Goal: Find specific page/section: Find specific page/section

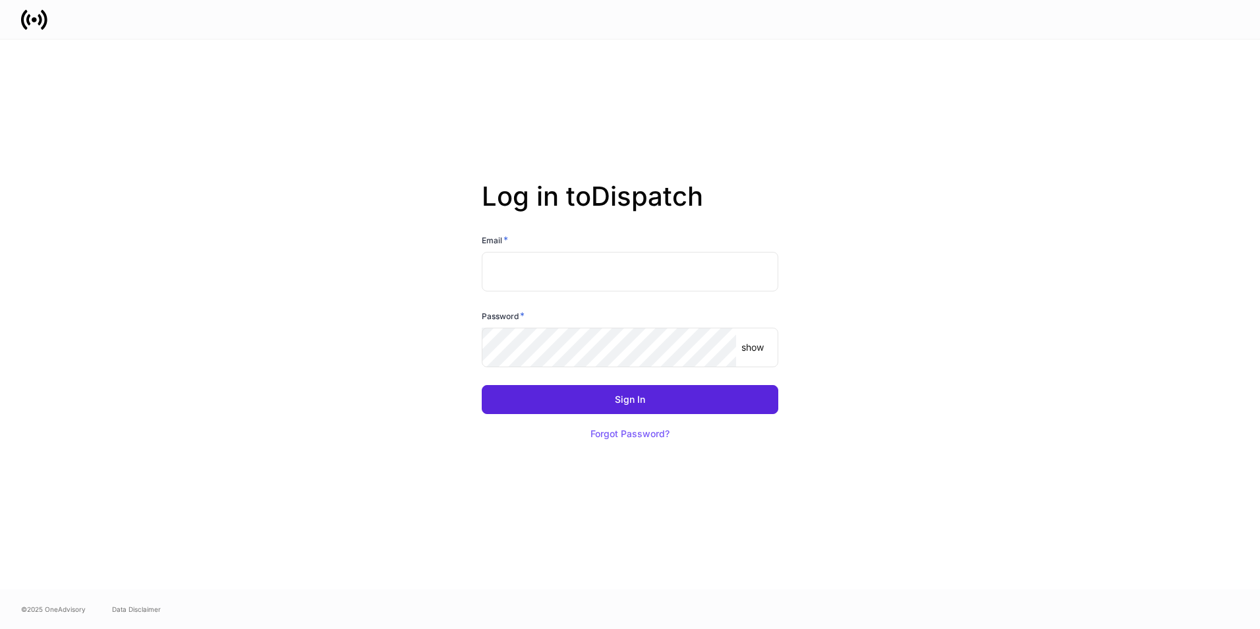
type input "**********"
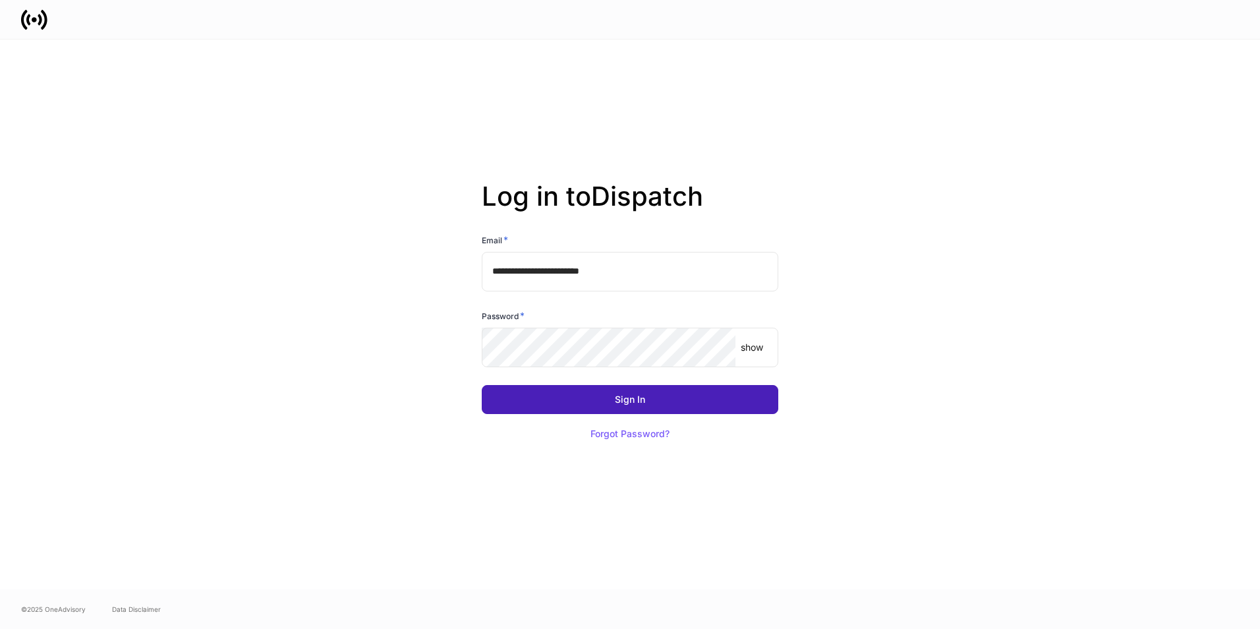
click at [622, 398] on div "Sign In" at bounding box center [630, 399] width 30 height 9
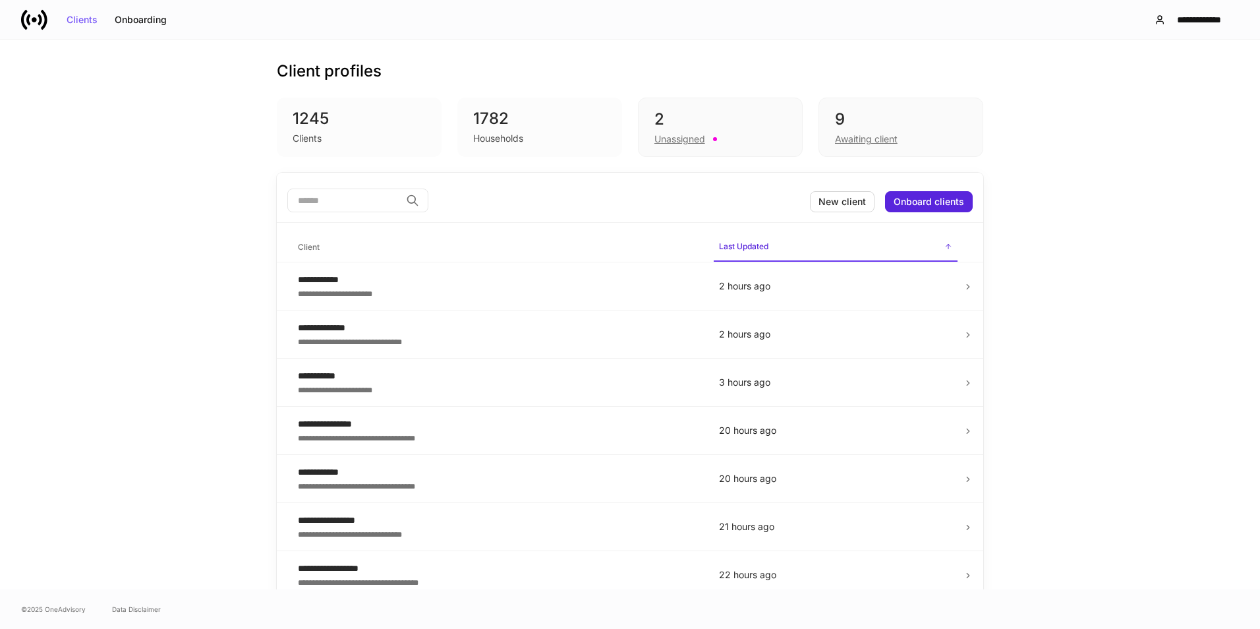
click at [722, 103] on div "2 Unassigned" at bounding box center [720, 127] width 165 height 59
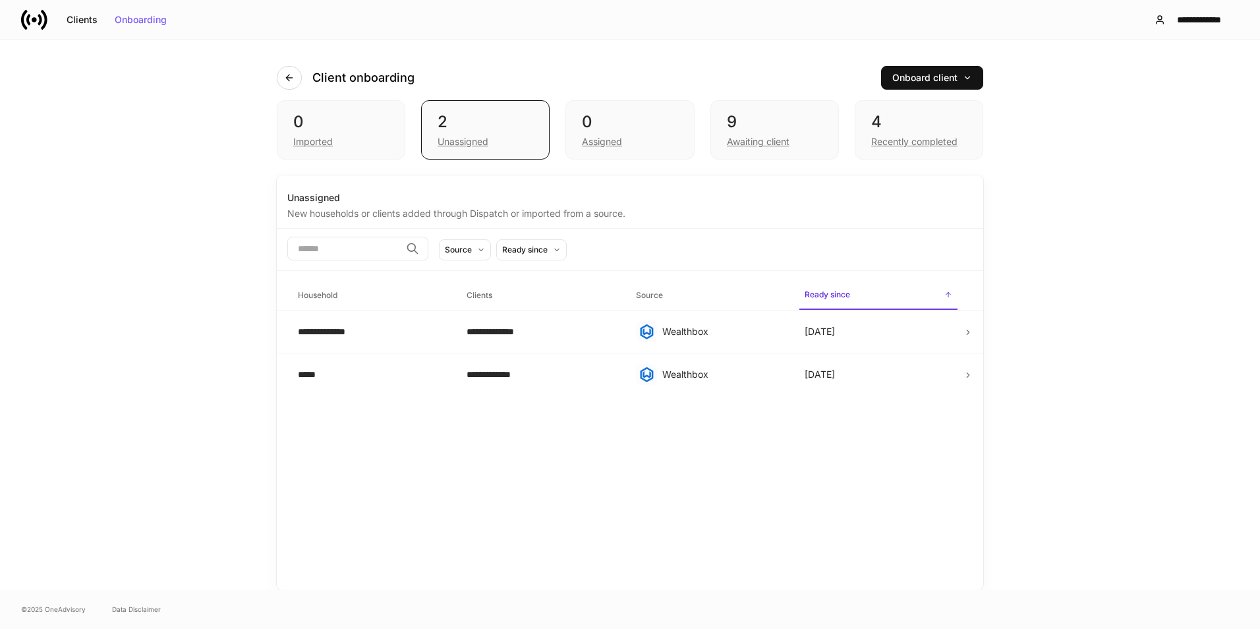
click at [904, 127] on div "4" at bounding box center [919, 121] width 96 height 21
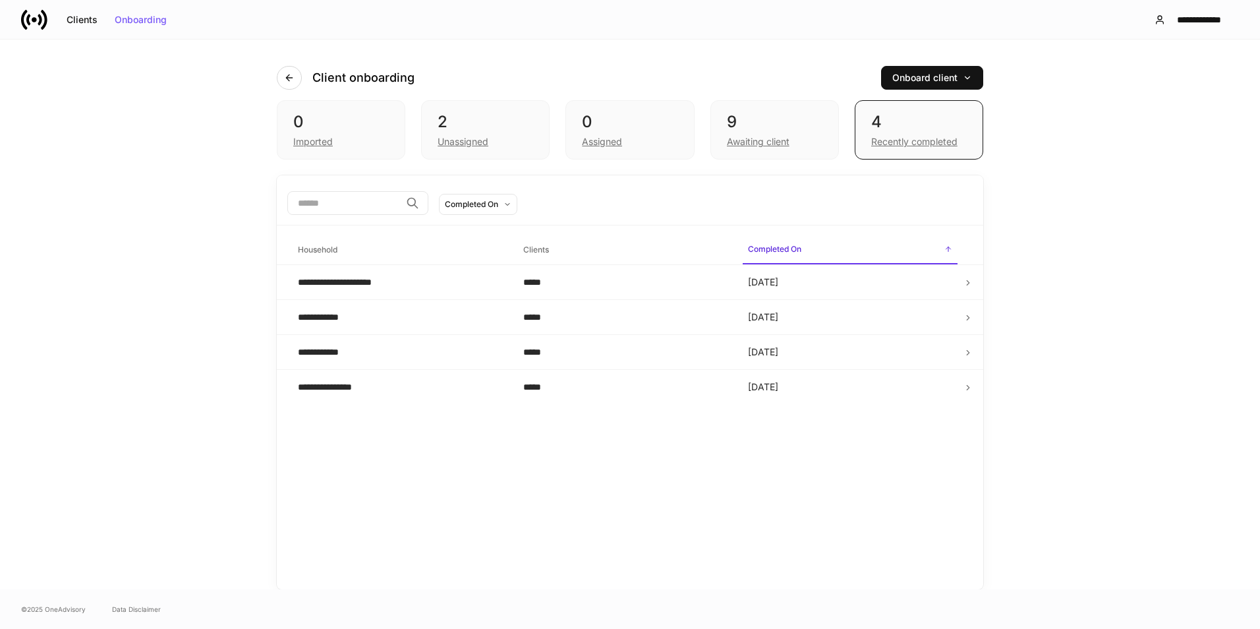
click at [748, 128] on div "9" at bounding box center [775, 121] width 96 height 21
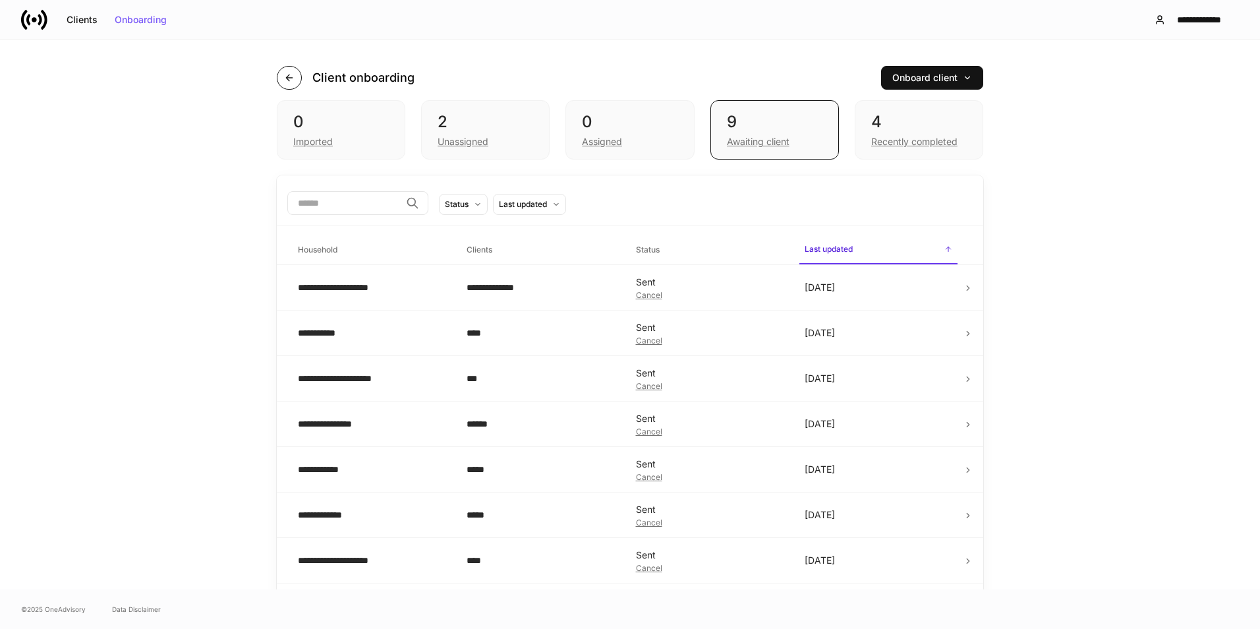
click at [289, 82] on icon "button" at bounding box center [289, 77] width 11 height 11
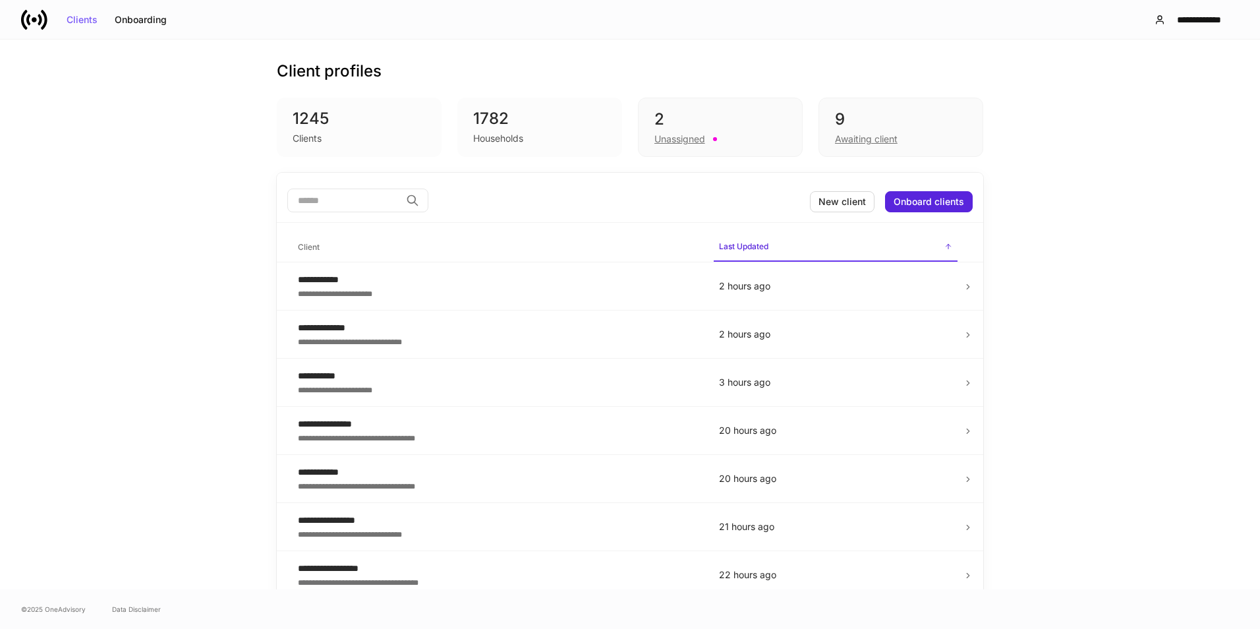
click at [706, 129] on div "2" at bounding box center [720, 119] width 132 height 21
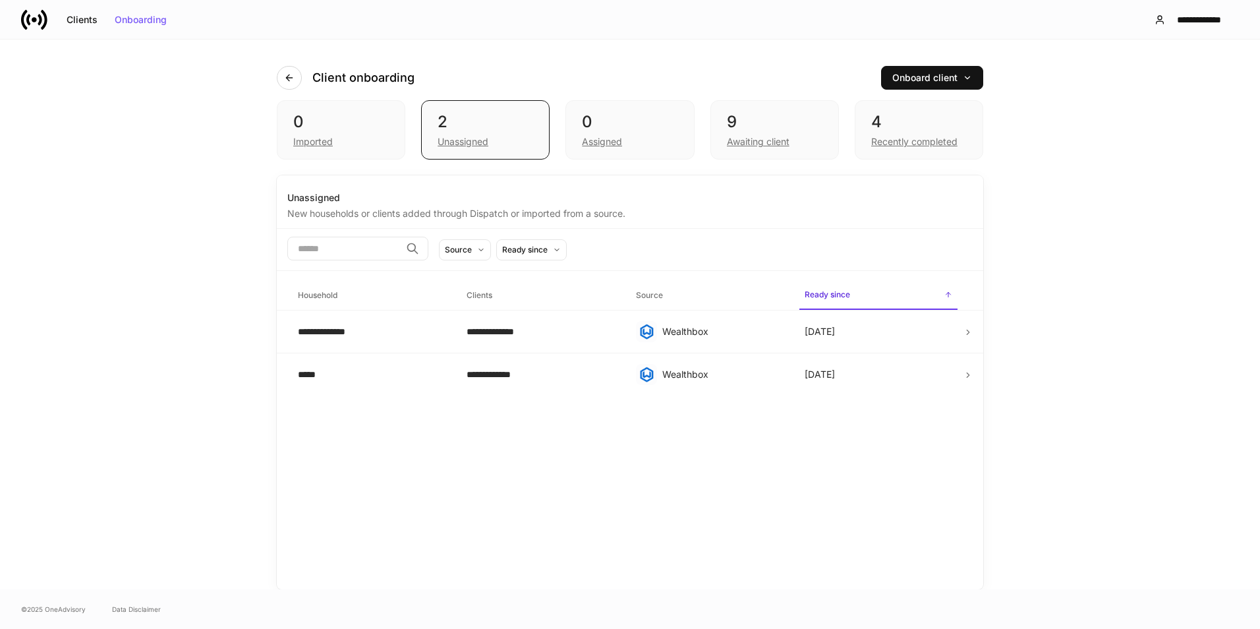
click at [324, 88] on div "Client onboarding" at bounding box center [351, 78] width 148 height 24
click at [292, 81] on icon "button" at bounding box center [289, 77] width 11 height 11
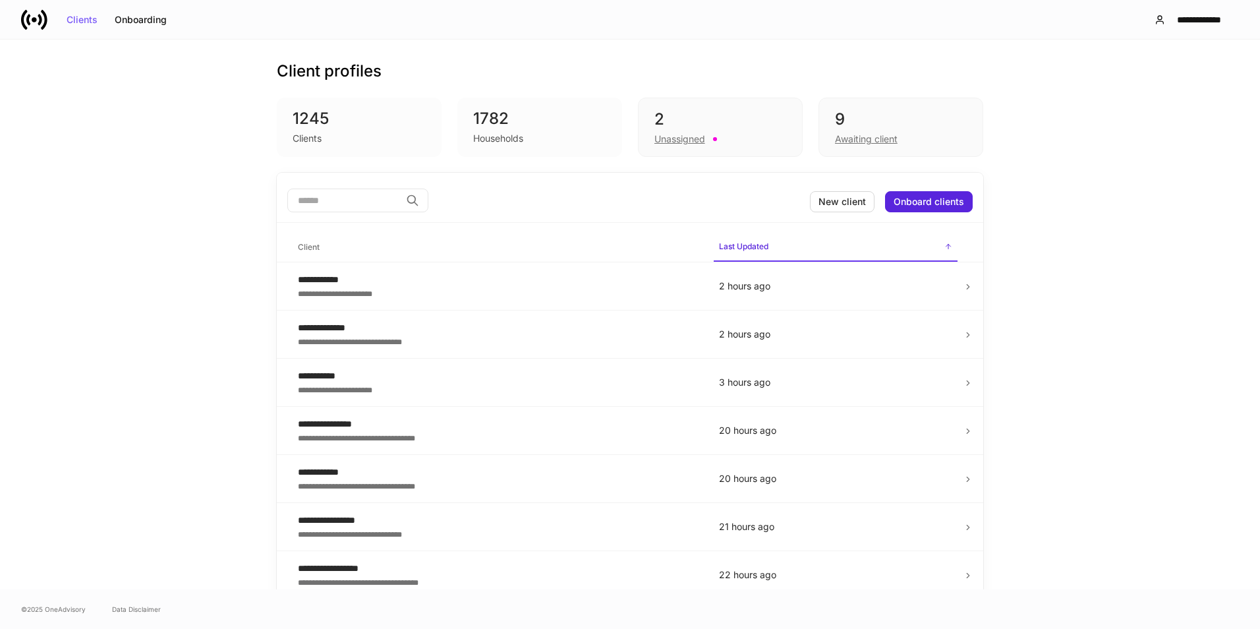
click at [360, 119] on div "1245" at bounding box center [359, 118] width 133 height 21
click at [770, 126] on div "2" at bounding box center [720, 119] width 132 height 21
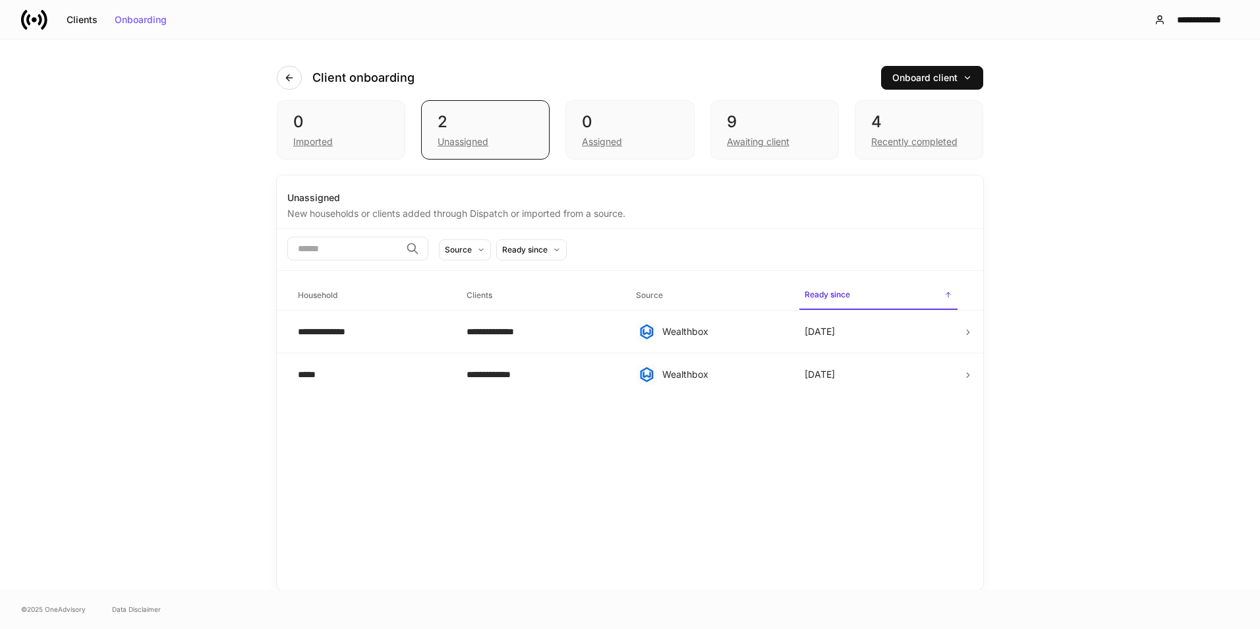
click at [919, 117] on div "4" at bounding box center [919, 121] width 96 height 21
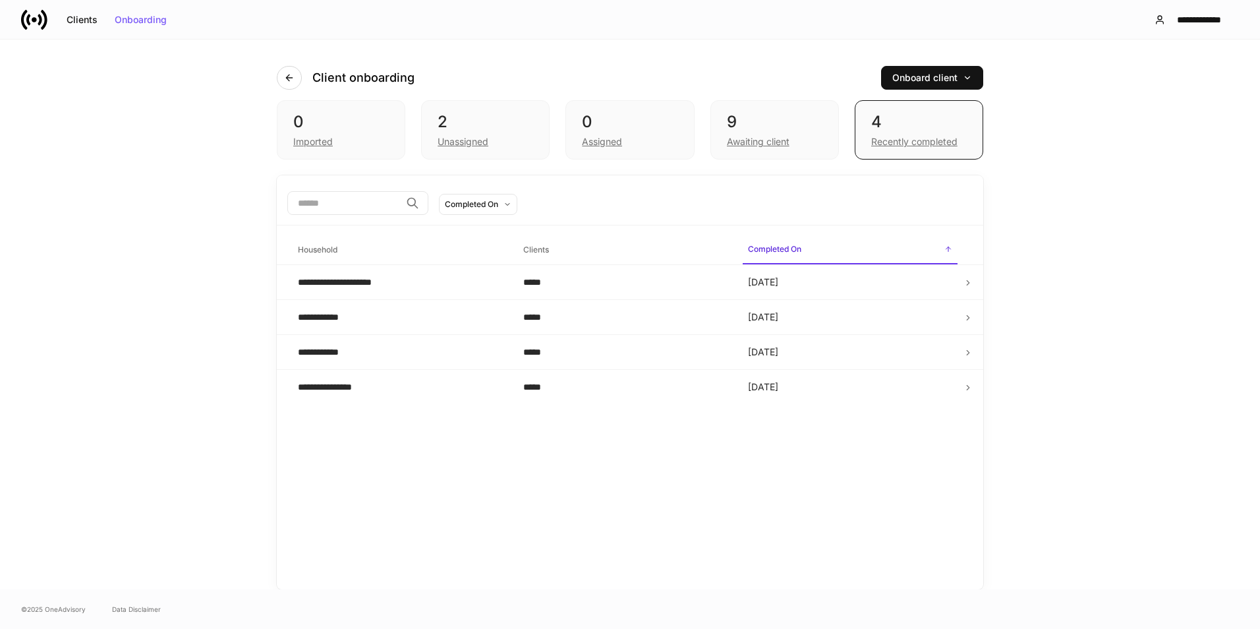
click at [832, 121] on div "9 Awaiting client" at bounding box center [774, 129] width 128 height 59
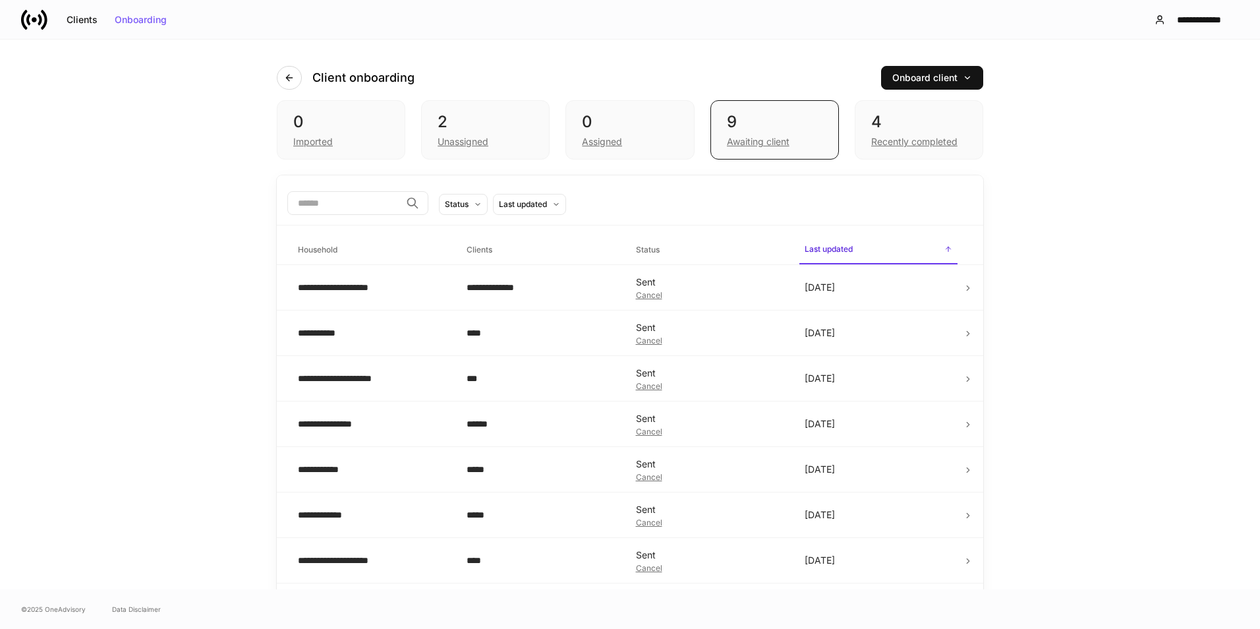
click at [922, 119] on div "4" at bounding box center [919, 121] width 96 height 21
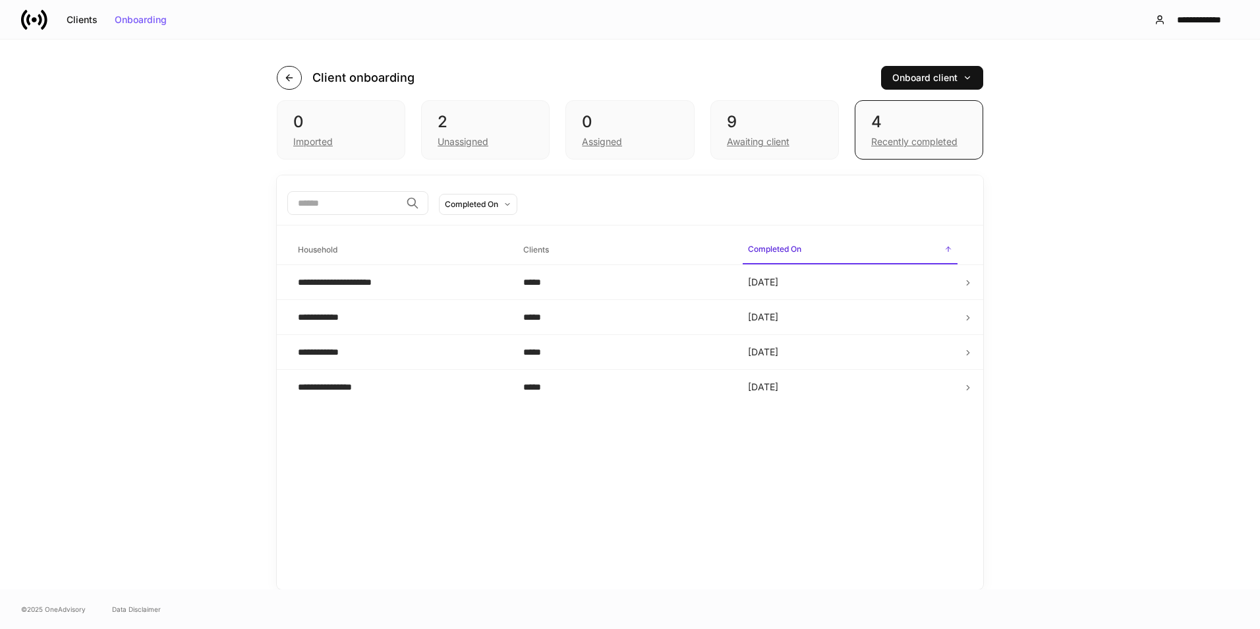
click at [289, 76] on icon "button" at bounding box center [289, 77] width 11 height 11
